Goal: Use online tool/utility: Utilize a website feature to perform a specific function

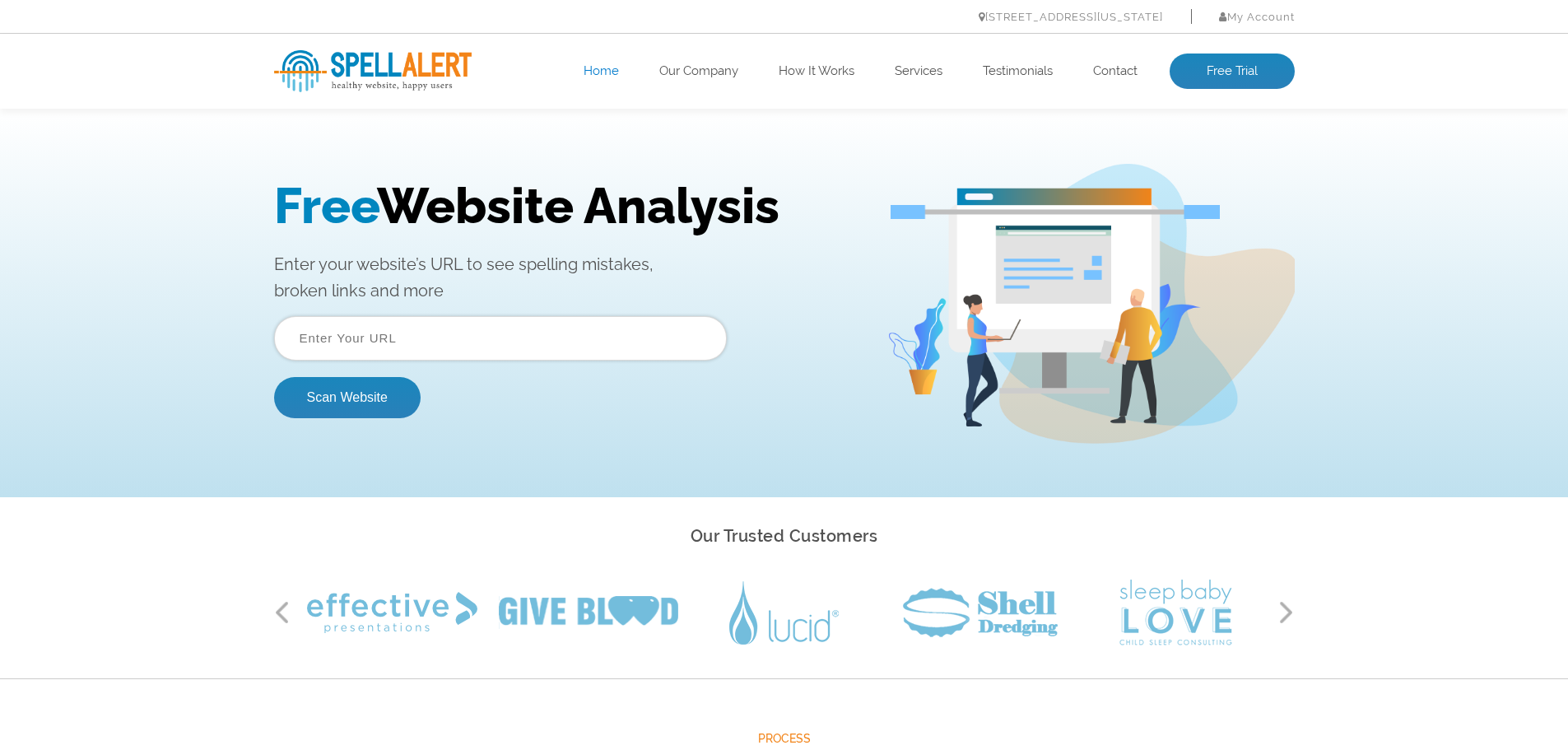
click at [335, 337] on input "text" at bounding box center [500, 338] width 453 height 45
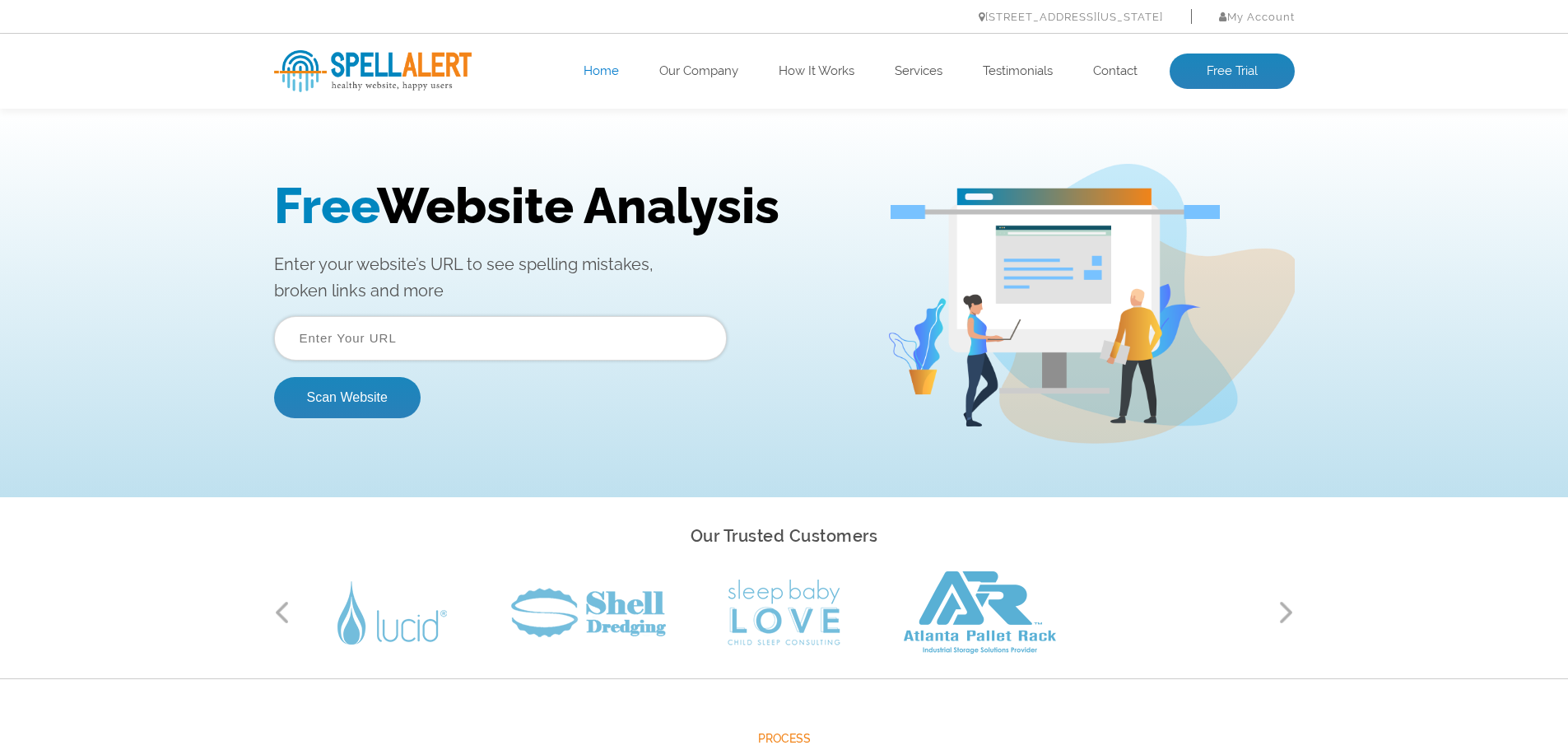
click at [468, 344] on input "text" at bounding box center [500, 338] width 453 height 45
paste input "https://www.keepitsimple.ie/"
type input "https://www.keepitsimple.ie/"
click at [339, 393] on button "Scan Website" at bounding box center [347, 397] width 146 height 41
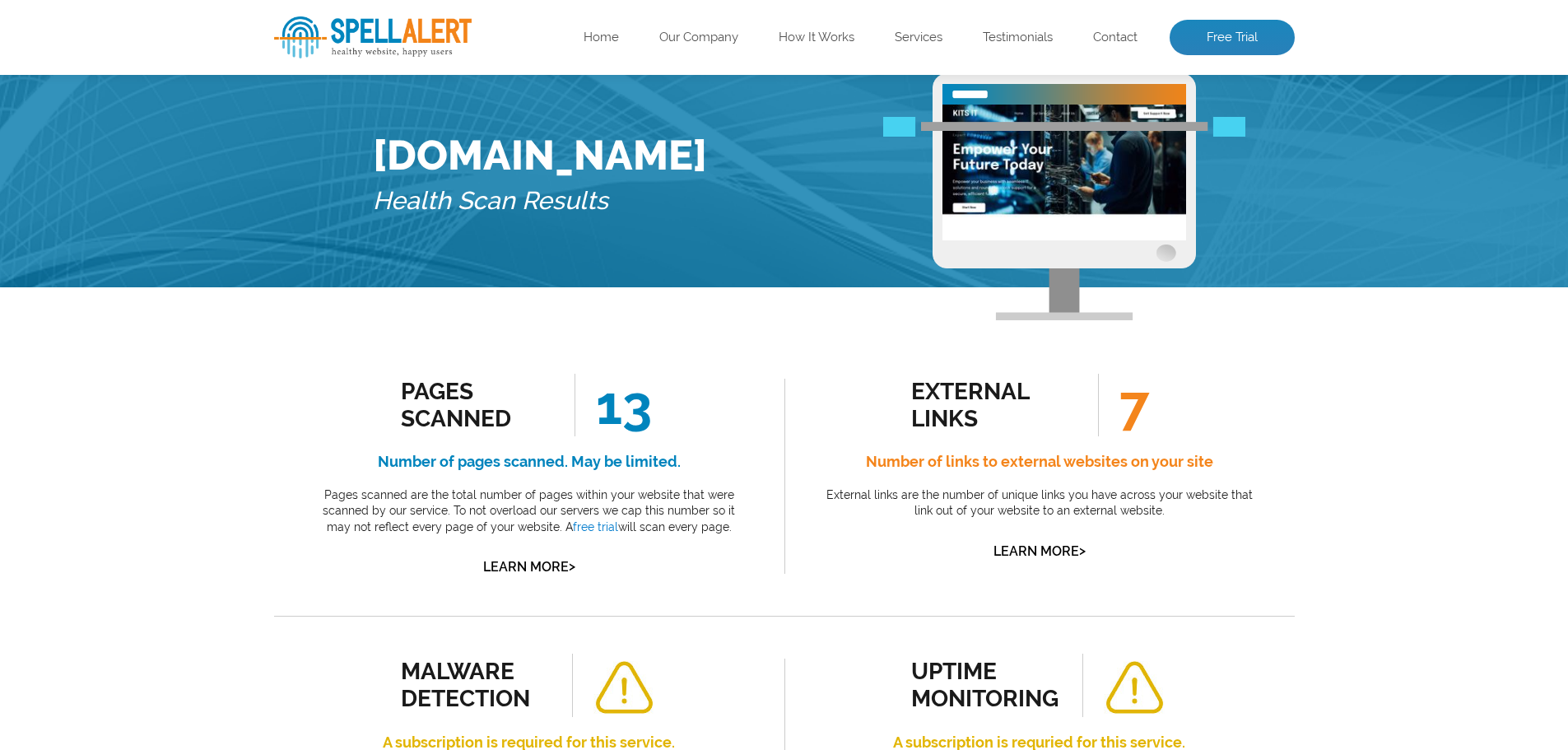
scroll to position [61, 0]
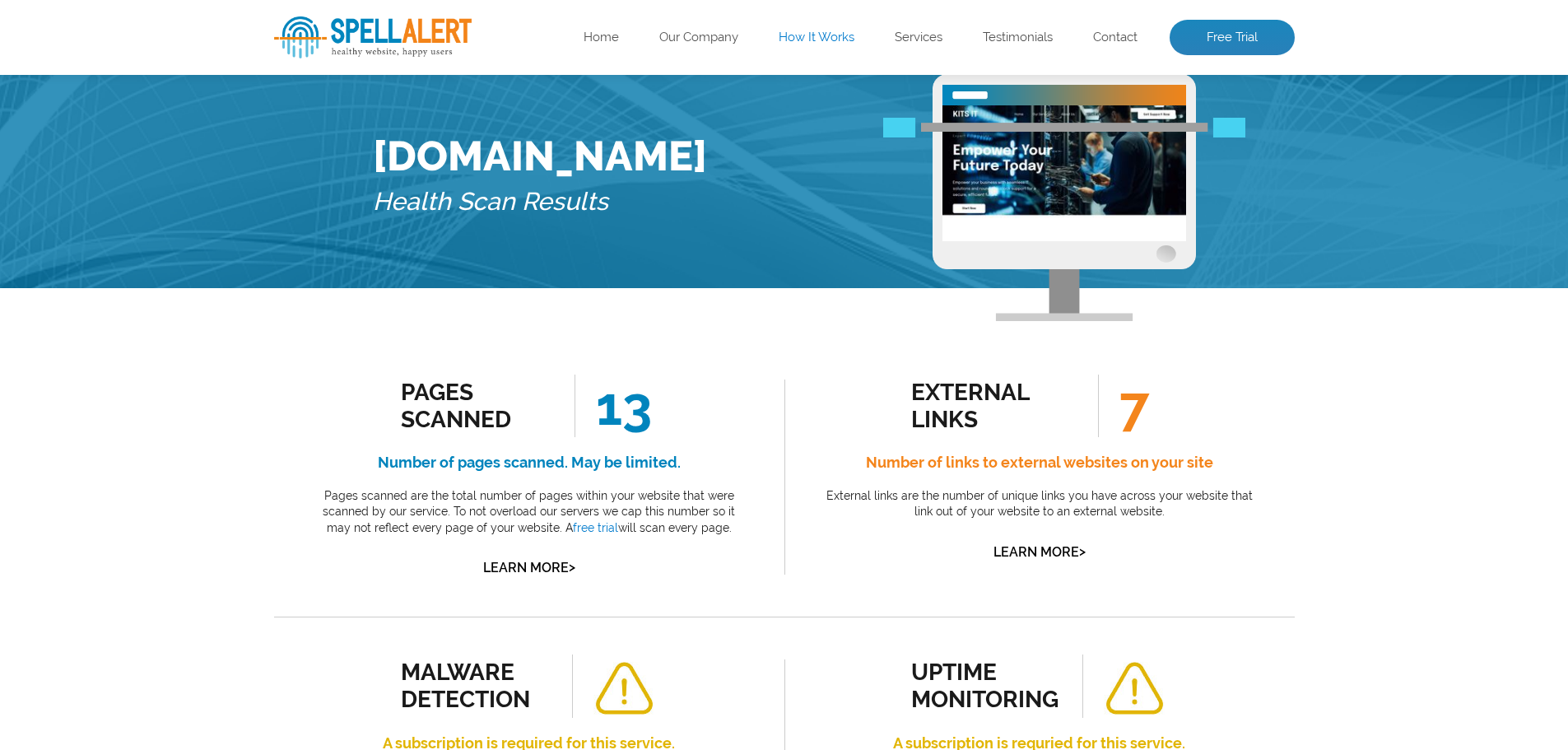
click at [803, 45] on link "How It Works" at bounding box center [816, 38] width 76 height 16
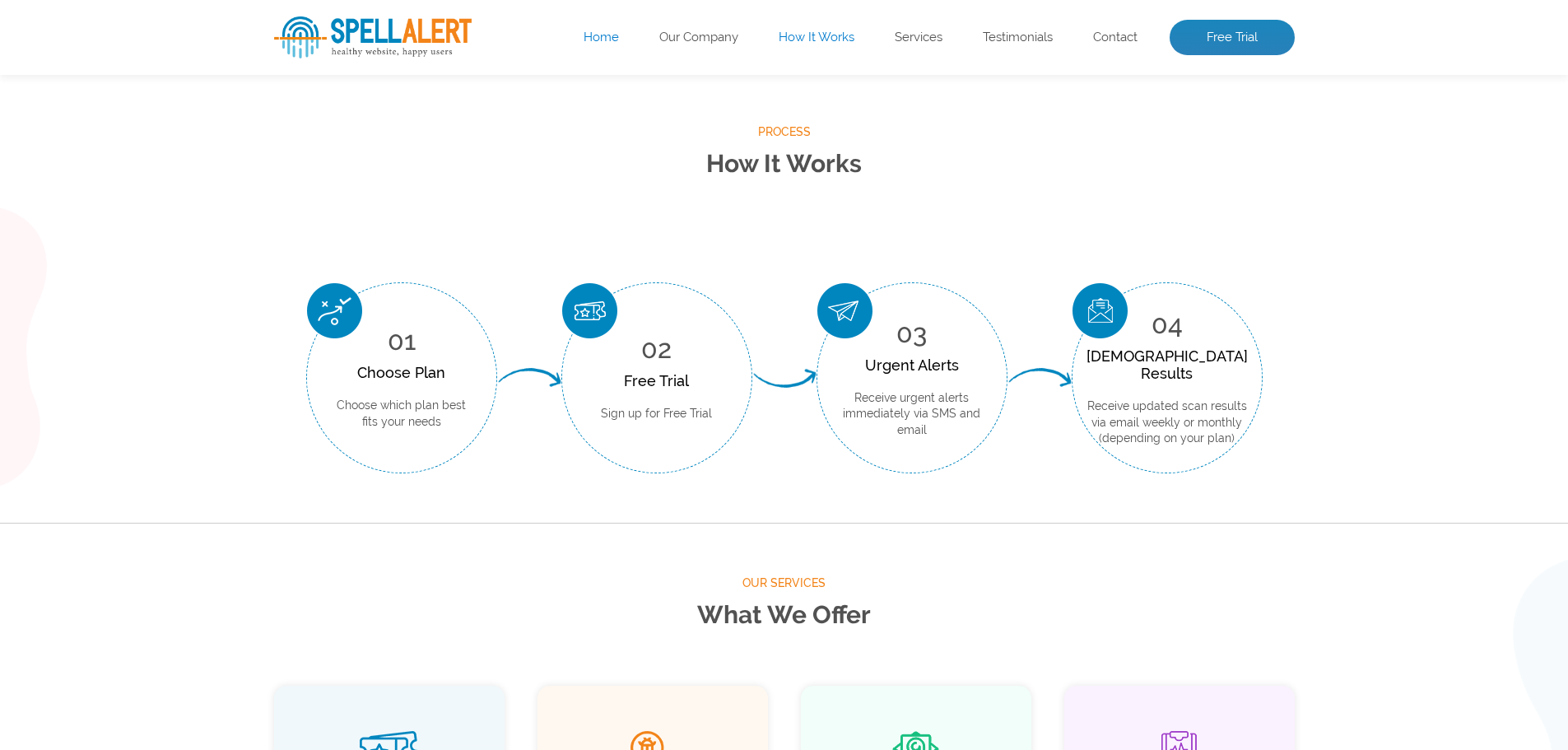
scroll to position [609, 0]
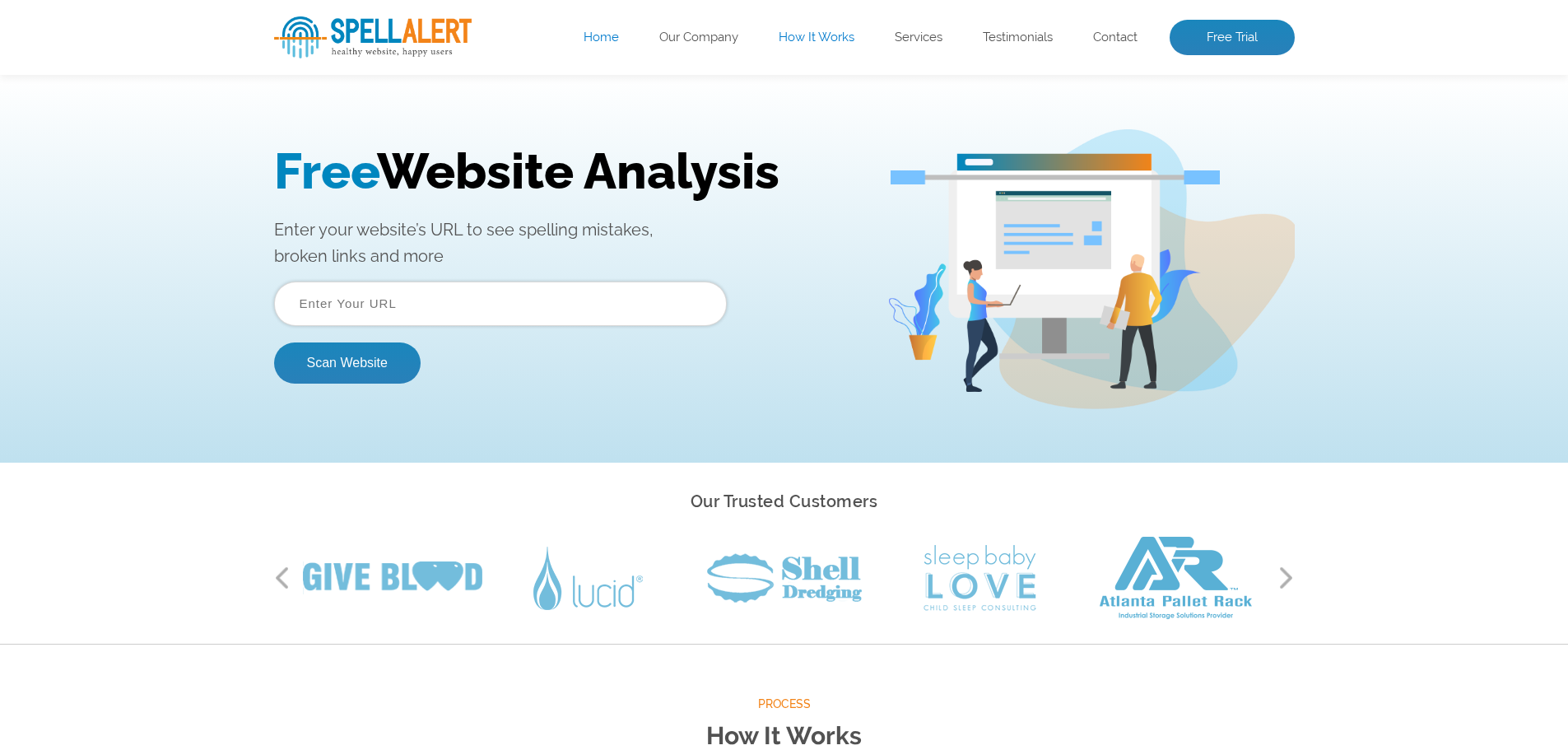
drag, startPoint x: 752, startPoint y: 646, endPoint x: 754, endPoint y: 587, distance: 59.0
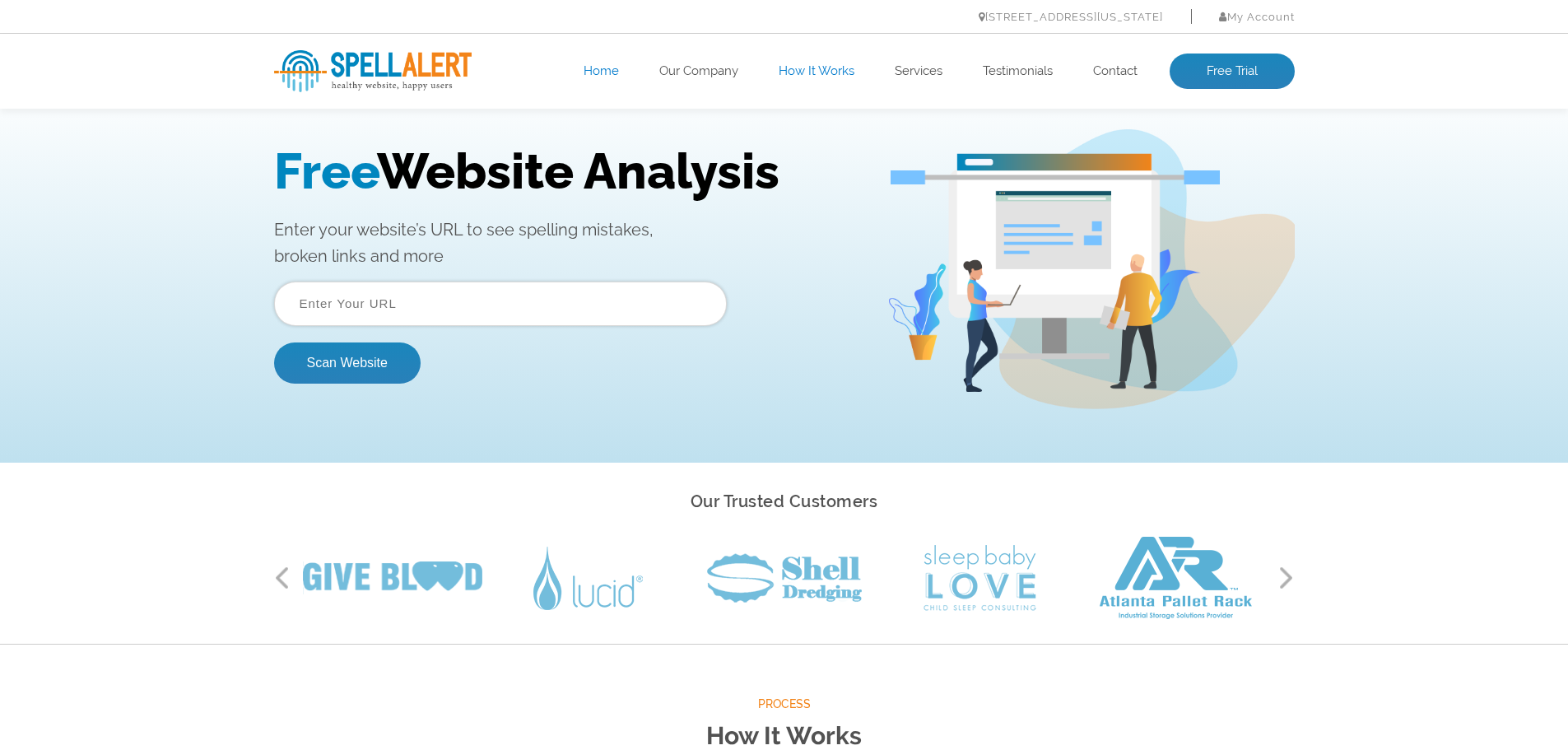
scroll to position [25, 0]
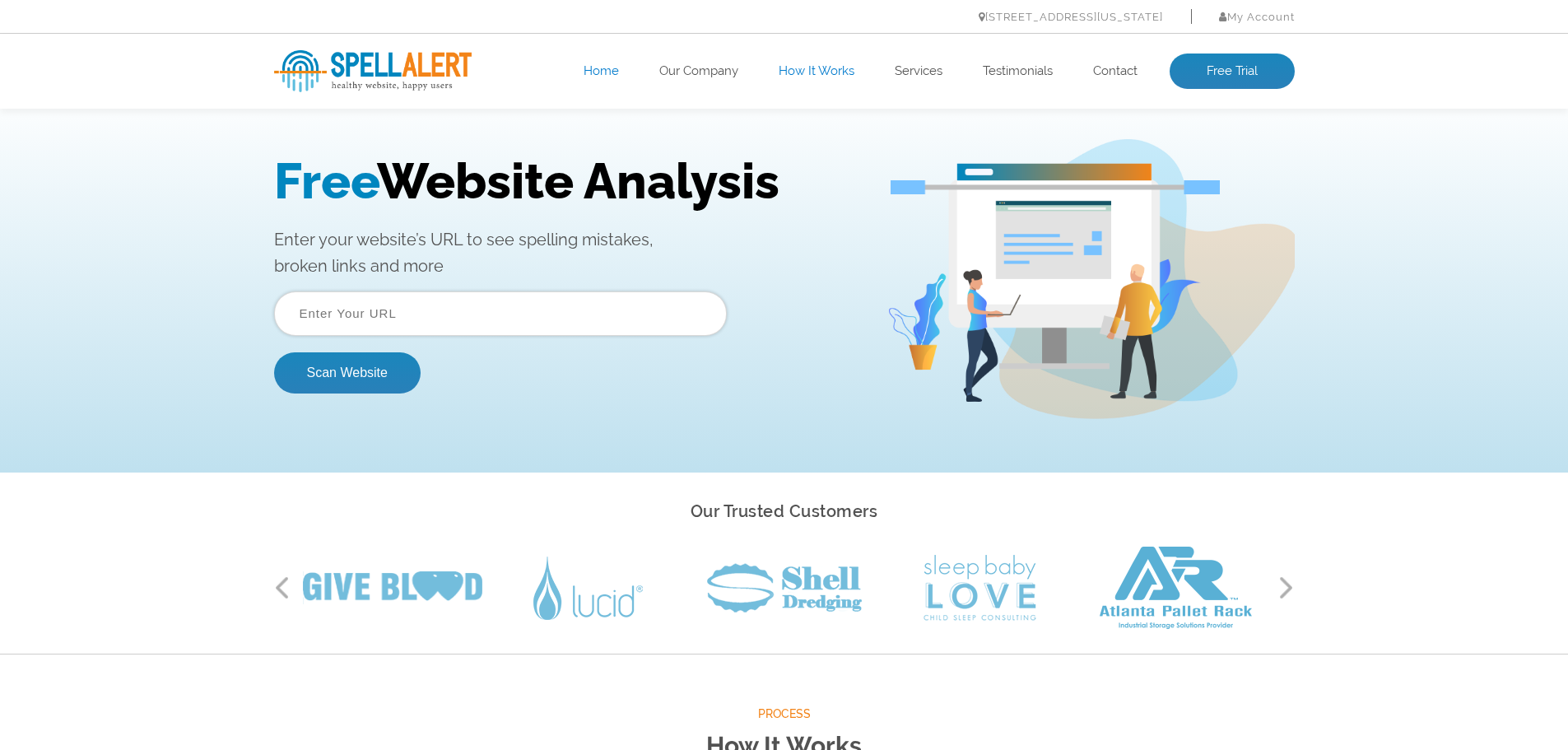
click at [609, 80] on ul "Home Our Company How It Works Services Testimonials Contact Free Trial" at bounding box center [887, 71] width 816 height 37
click at [596, 75] on link "Home" at bounding box center [601, 71] width 36 height 16
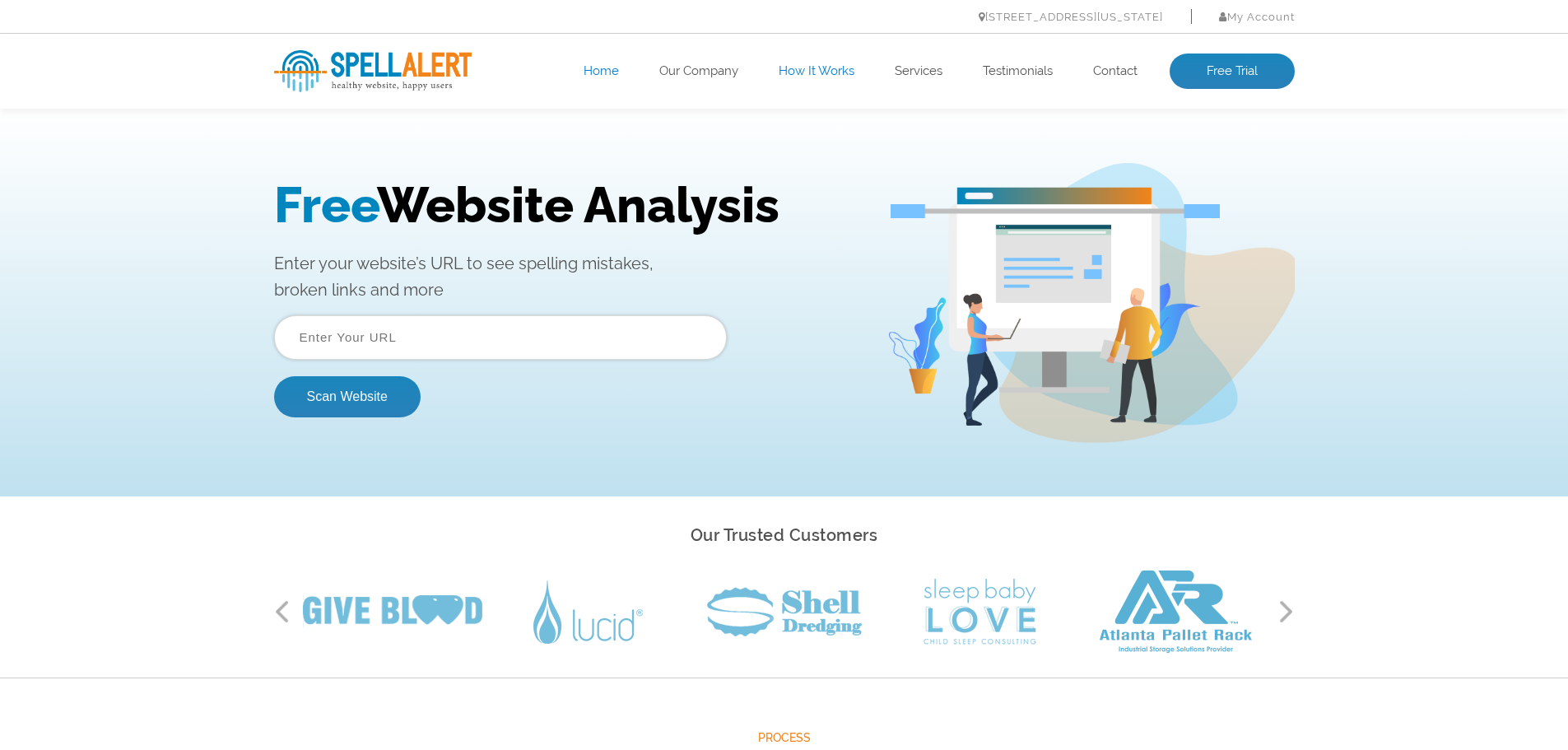
scroll to position [0, 0]
click at [1014, 76] on link "Testimonials" at bounding box center [1018, 71] width 70 height 16
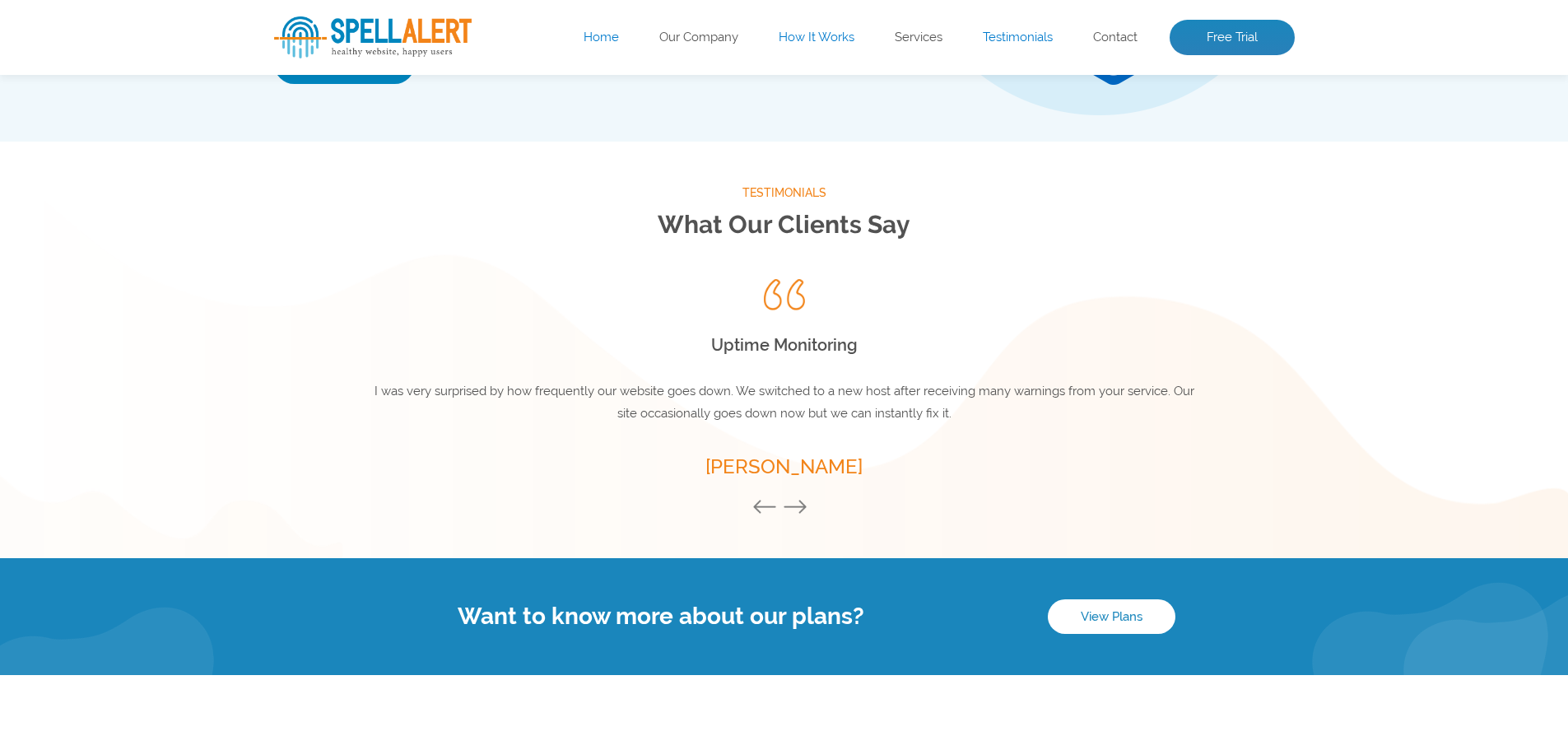
scroll to position [2170, 0]
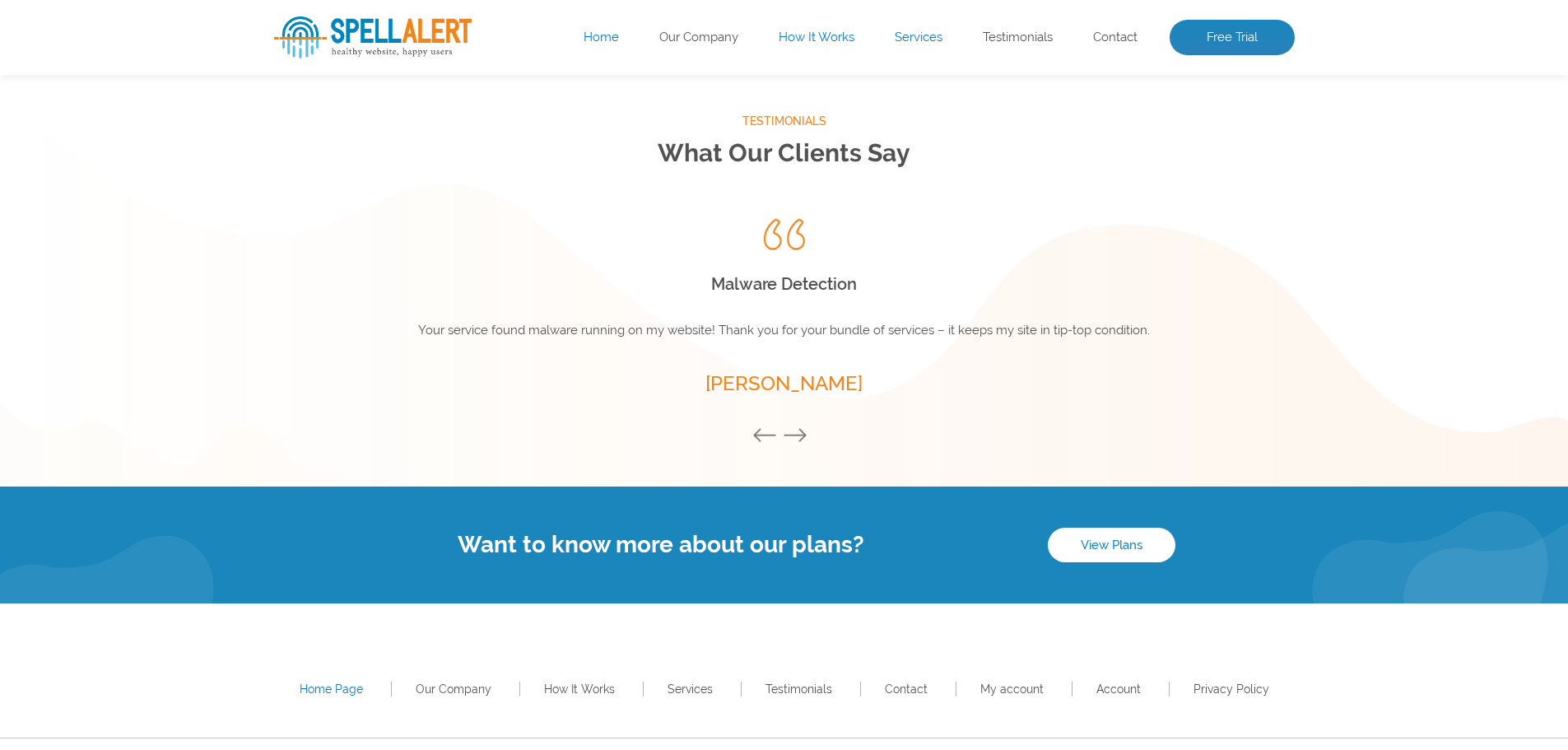
click at [895, 45] on link "Services" at bounding box center [918, 38] width 47 height 16
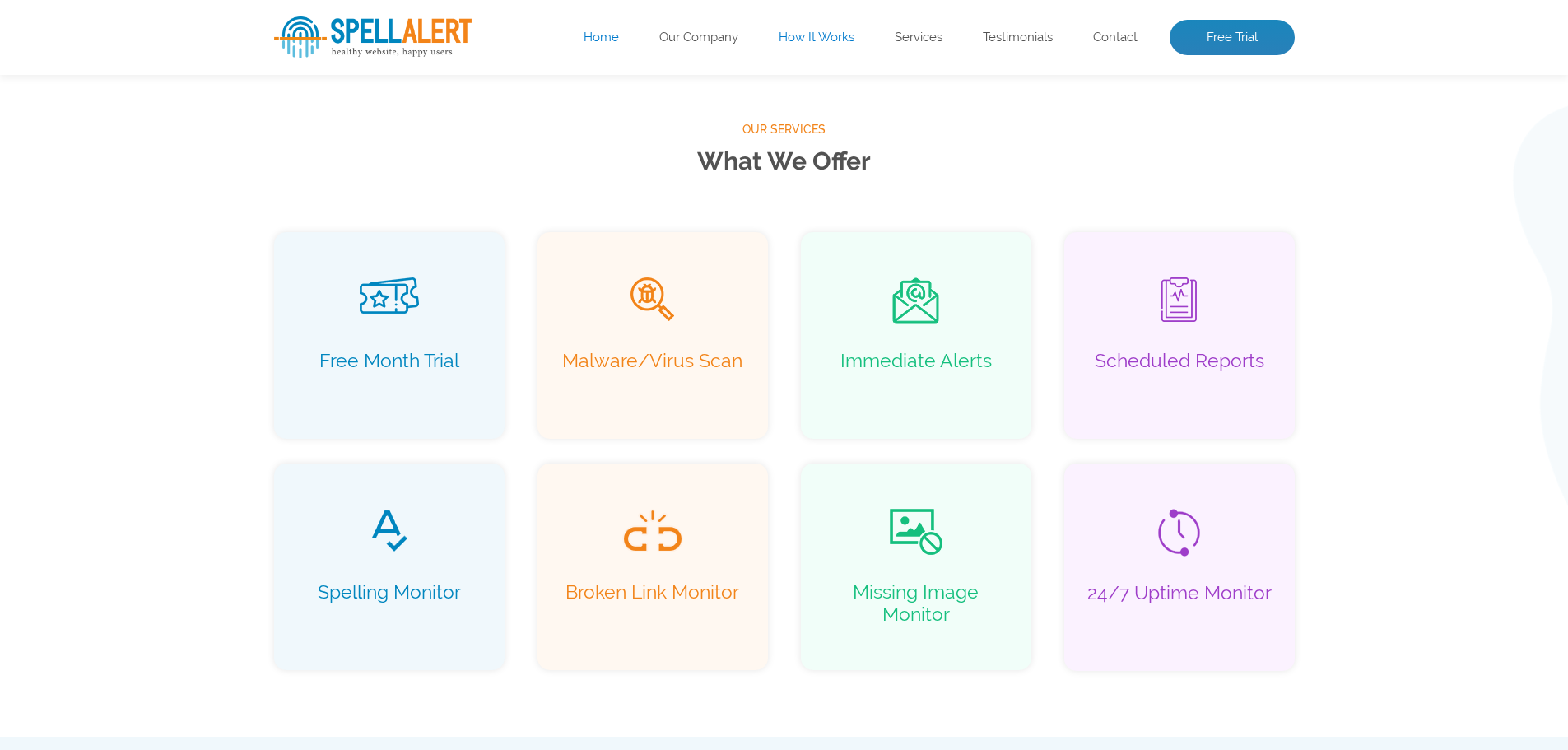
click at [809, 46] on link "How It Works" at bounding box center [816, 38] width 76 height 16
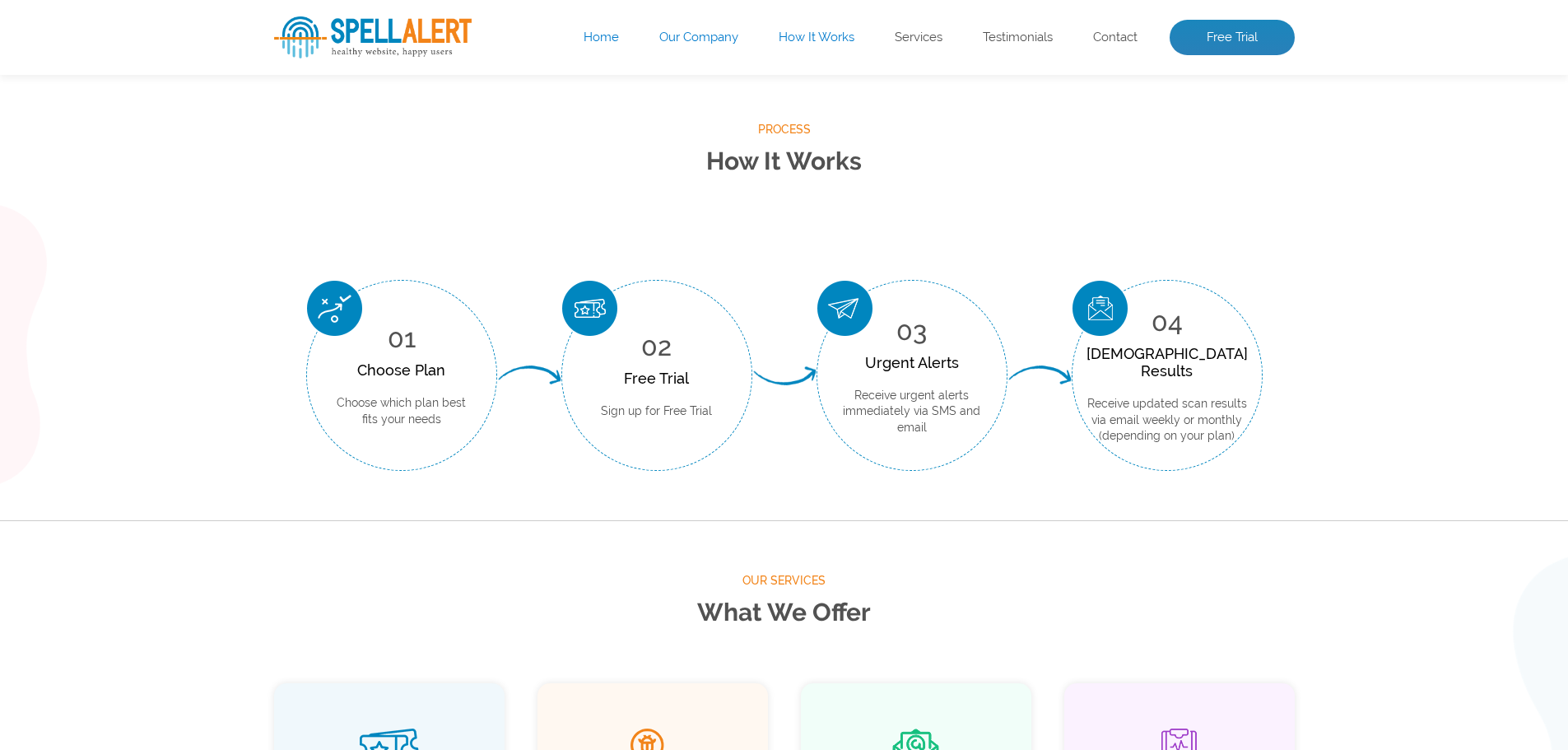
click at [694, 46] on link "Our Company" at bounding box center [698, 38] width 79 height 16
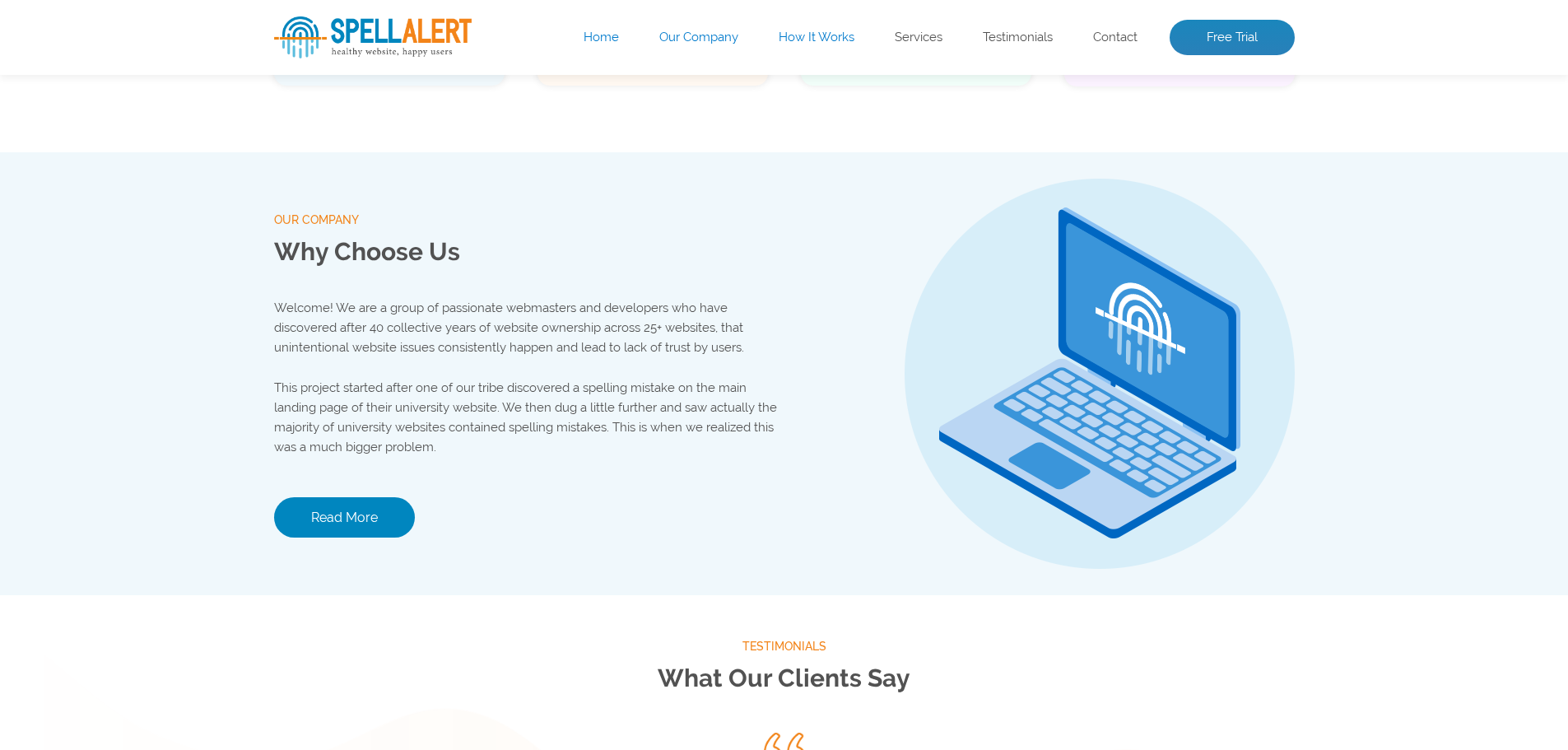
scroll to position [1727, 0]
